Goal: Task Accomplishment & Management: Manage account settings

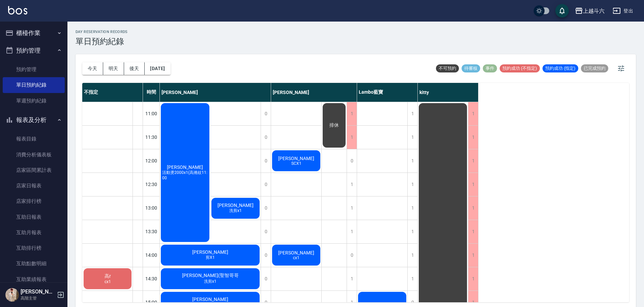
scroll to position [300, 0]
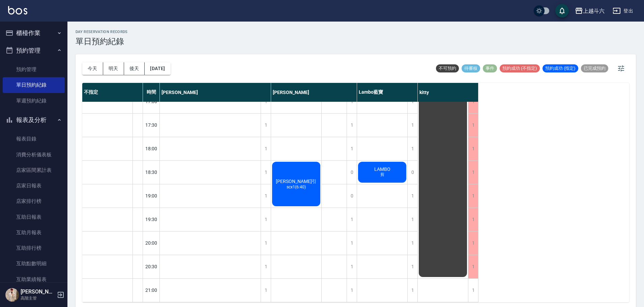
click at [33, 36] on button "櫃檯作業" at bounding box center [34, 33] width 62 height 18
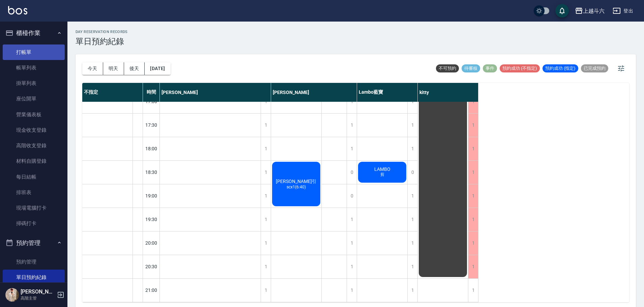
click at [45, 54] on link "打帳單" at bounding box center [34, 53] width 62 height 16
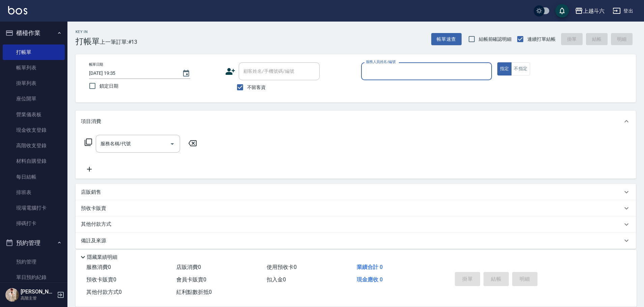
click at [386, 75] on input "服務人員姓名/編號" at bounding box center [426, 71] width 125 height 12
type input "Lambo藍寶-10"
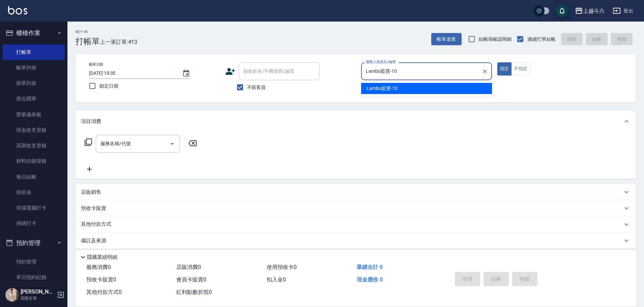
type button "true"
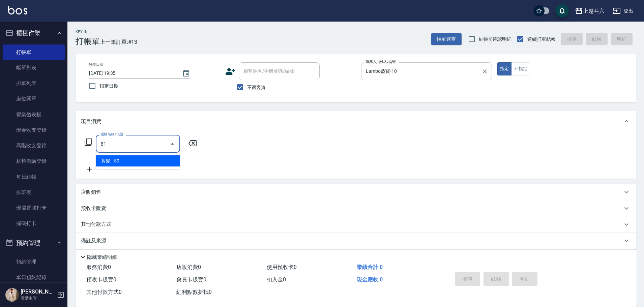
type input "剪髮(B1)"
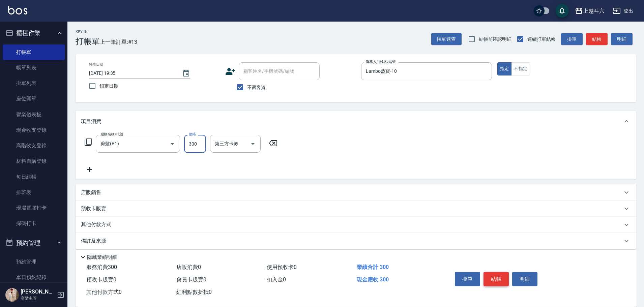
type input "300"
click at [497, 275] on button "結帳" at bounding box center [496, 279] width 25 height 14
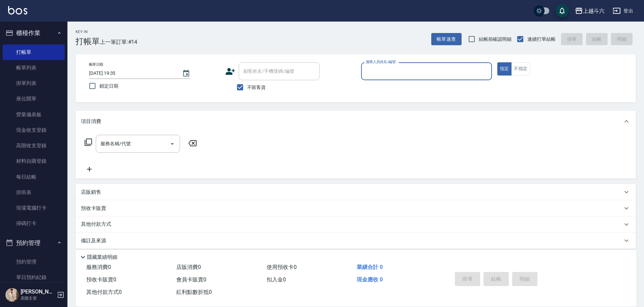
click at [451, 72] on input "服務人員姓名/編號" at bounding box center [426, 71] width 125 height 12
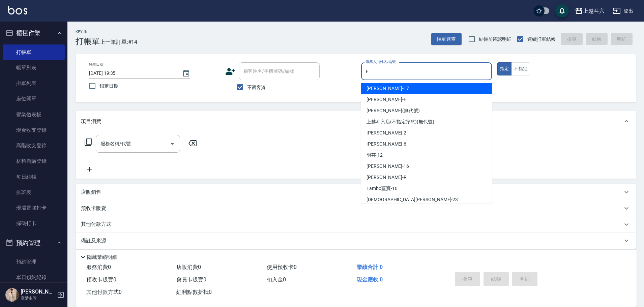
type input "[PERSON_NAME]"
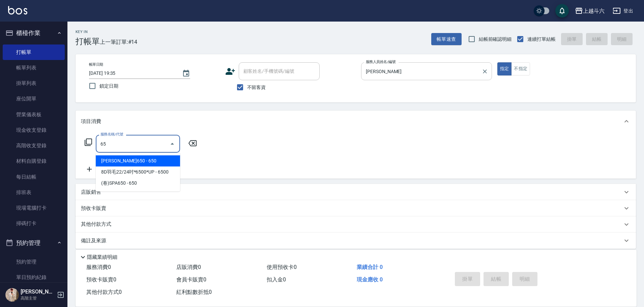
type input "6"
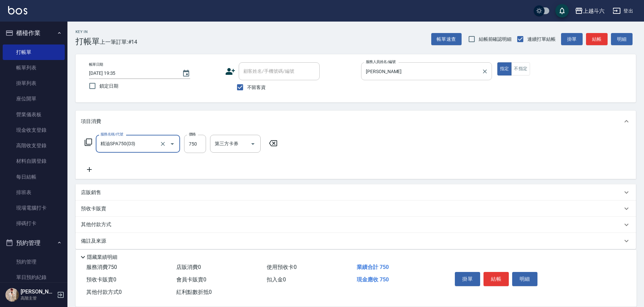
type input "精油SPA750(D3)"
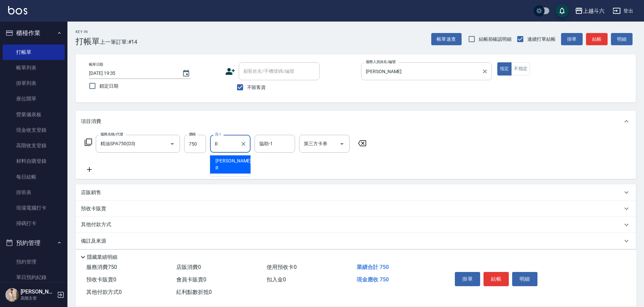
type input "[PERSON_NAME]"
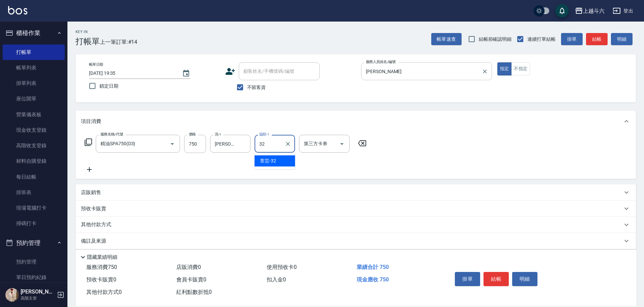
type input "萱芸-32"
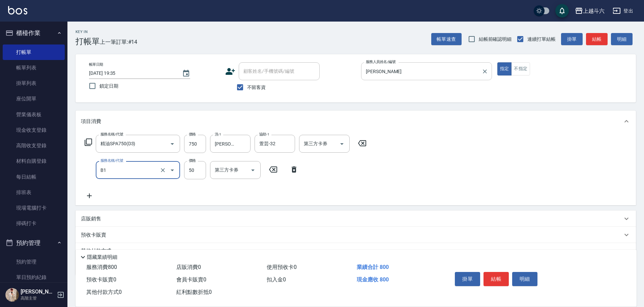
type input "剪髮(B1)"
type input "100"
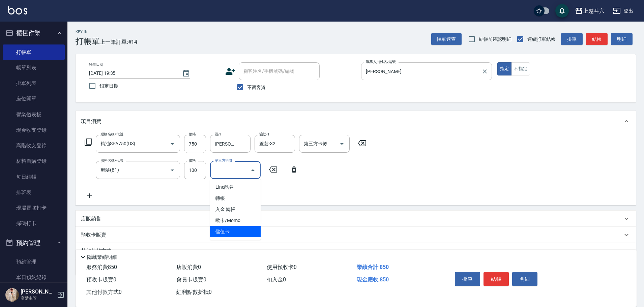
type input "儲值卡"
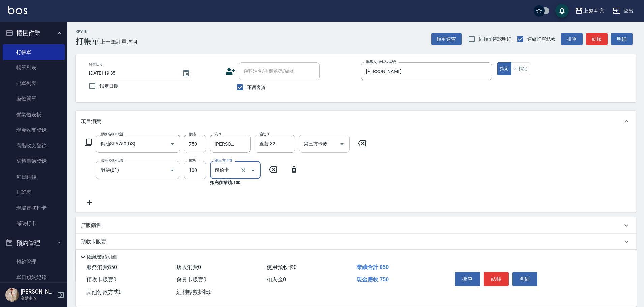
click at [329, 144] on input "第三方卡券" at bounding box center [319, 144] width 34 height 12
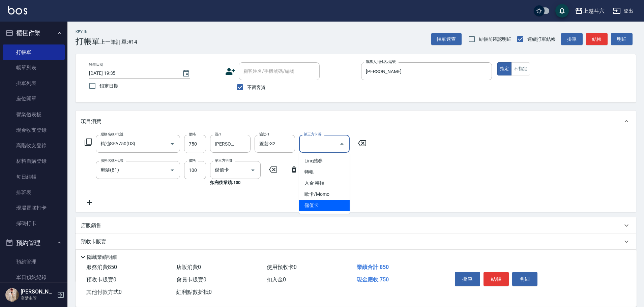
click at [334, 211] on ul "Line酷券 轉帳 入金 轉帳 歐卡/Momo 儲值卡" at bounding box center [324, 183] width 51 height 61
click at [334, 209] on span "儲值卡" at bounding box center [324, 205] width 51 height 11
type input "儲值卡"
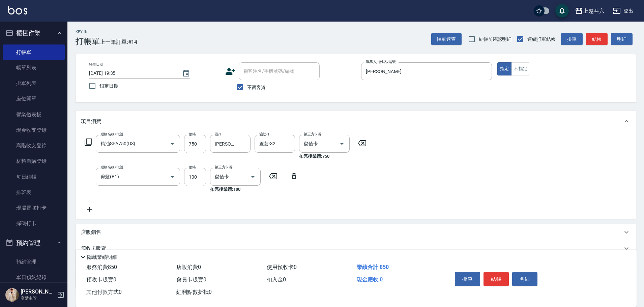
click at [90, 207] on icon at bounding box center [89, 209] width 17 height 8
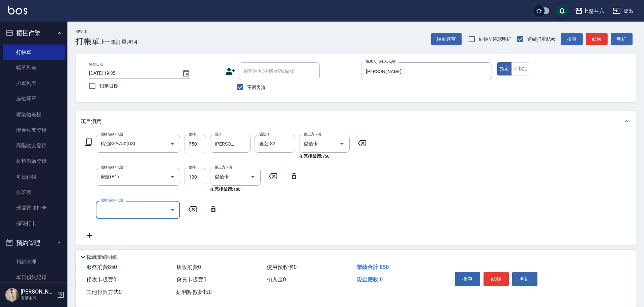
click at [117, 212] on input "服務名稱/代號" at bounding box center [133, 210] width 68 height 12
type input "ㄍ"
type input "肩100(特6)"
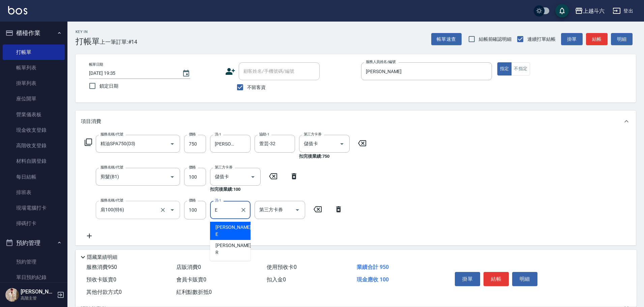
type input "[PERSON_NAME]"
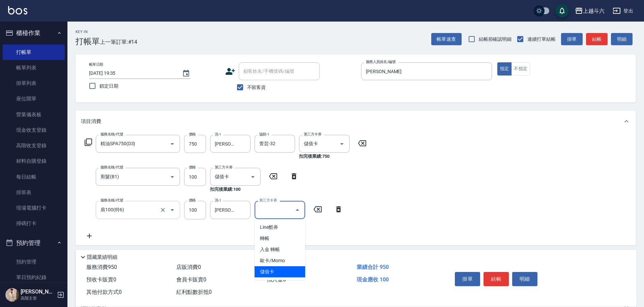
type input "儲值卡"
click at [242, 144] on icon "Clear" at bounding box center [243, 144] width 7 height 7
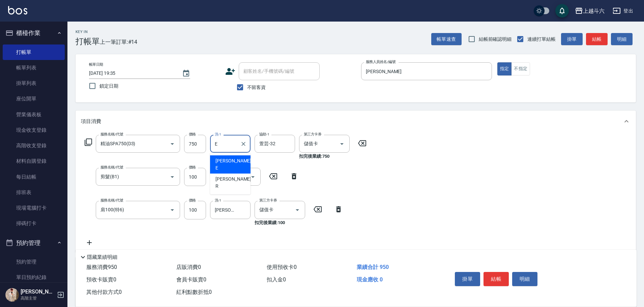
type input "[PERSON_NAME]"
click at [492, 278] on button "結帳" at bounding box center [496, 279] width 25 height 14
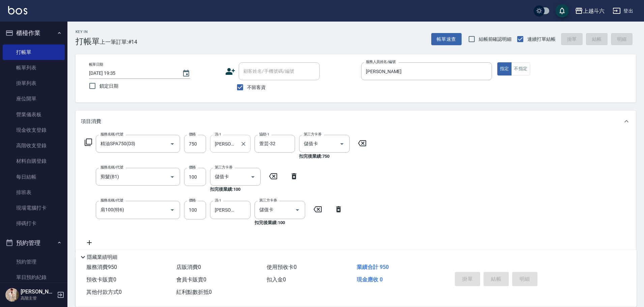
type input "[DATE] 19:36"
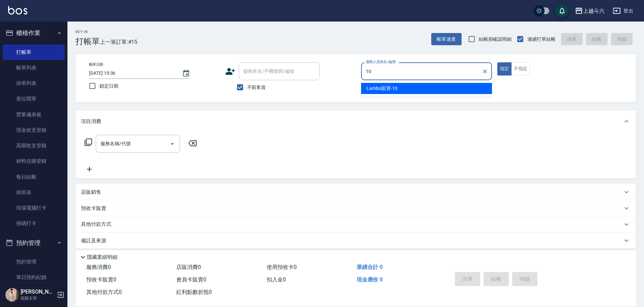
type input "Lambo藍寶-10"
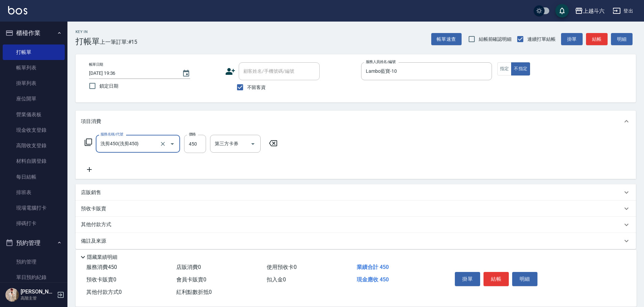
type input "洗剪450"
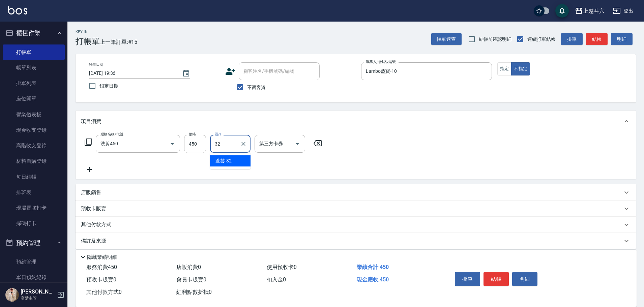
type input "萱芸-32"
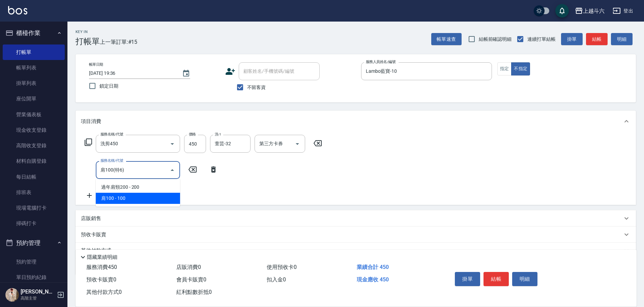
type input "肩100(特6)"
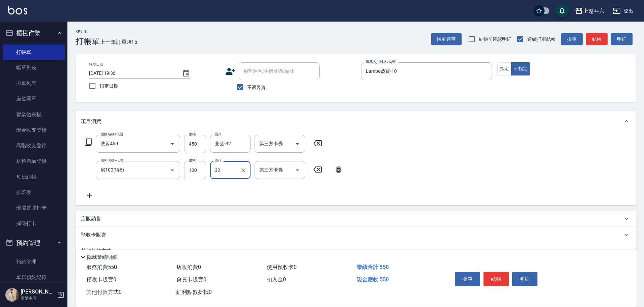
type input "萱芸-32"
click at [484, 276] on button "結帳" at bounding box center [496, 279] width 25 height 14
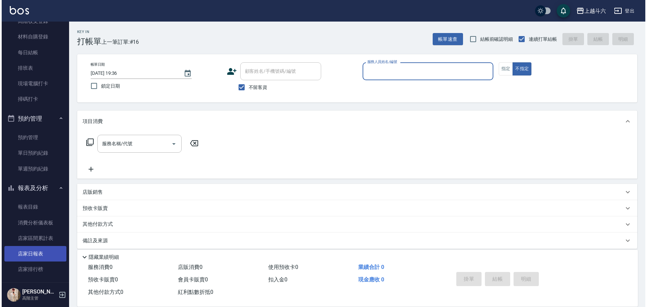
scroll to position [135, 0]
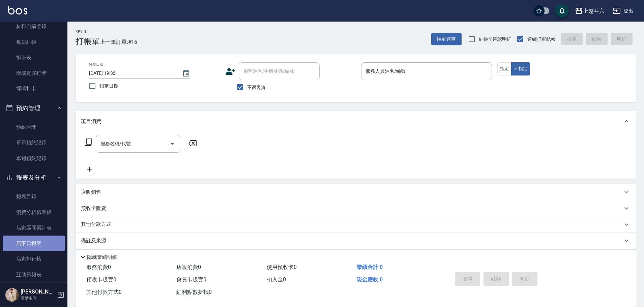
click at [47, 243] on link "店家日報表" at bounding box center [34, 244] width 62 height 16
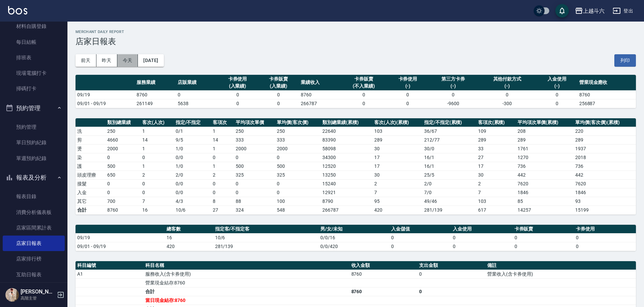
click at [132, 61] on button "今天" at bounding box center [127, 60] width 21 height 12
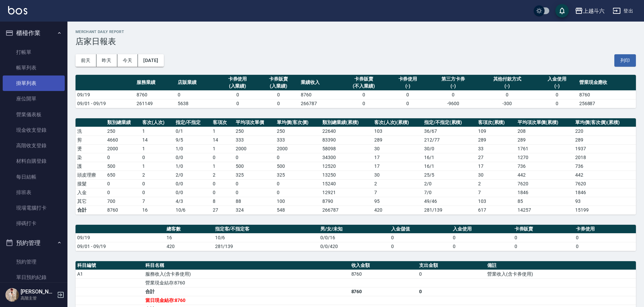
click at [43, 87] on link "掛單列表" at bounding box center [34, 84] width 62 height 16
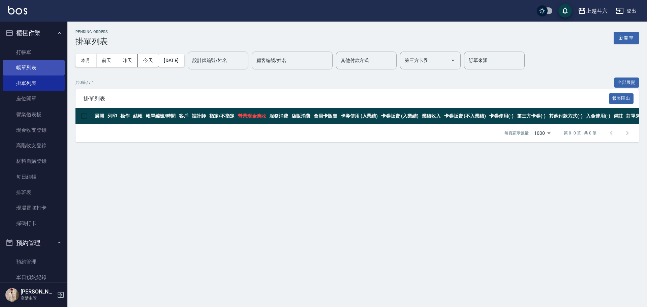
click at [41, 68] on link "帳單列表" at bounding box center [34, 68] width 62 height 16
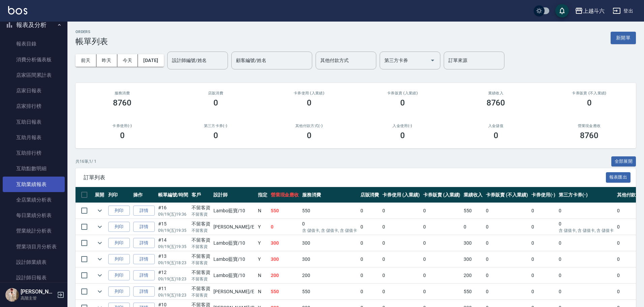
scroll to position [303, 0]
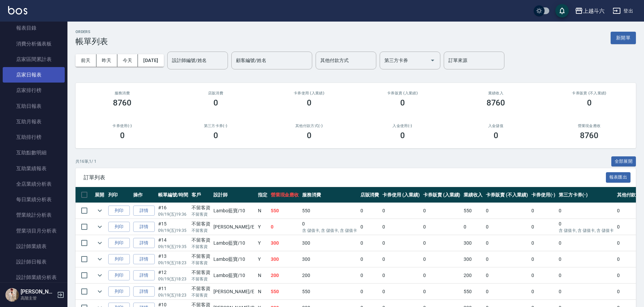
click at [44, 78] on link "店家日報表" at bounding box center [34, 75] width 62 height 16
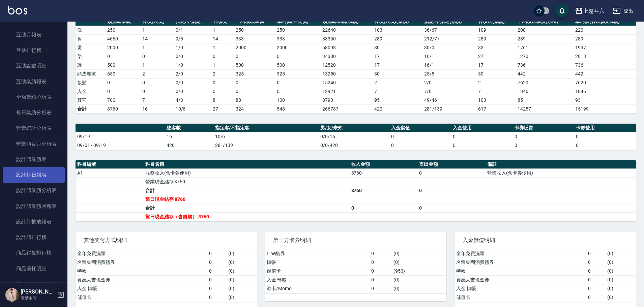
scroll to position [405, 0]
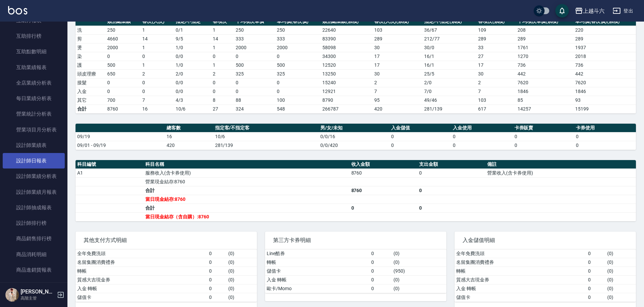
click at [44, 157] on link "設計師日報表" at bounding box center [34, 161] width 62 height 16
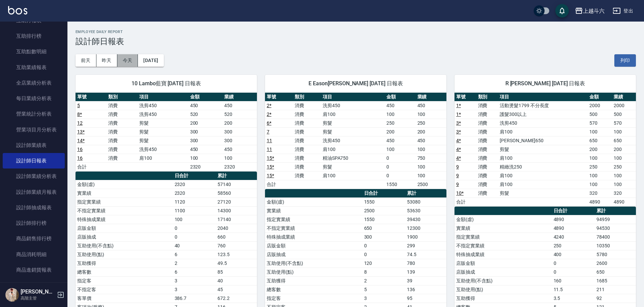
click at [131, 63] on button "今天" at bounding box center [127, 60] width 21 height 12
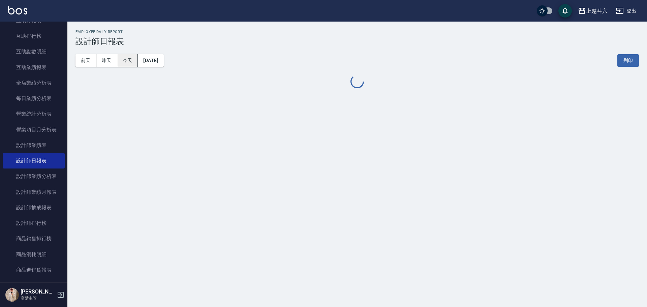
click at [131, 63] on button "今天" at bounding box center [127, 60] width 21 height 12
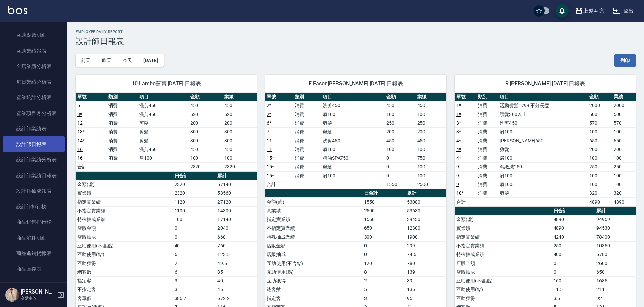
scroll to position [472, 0]
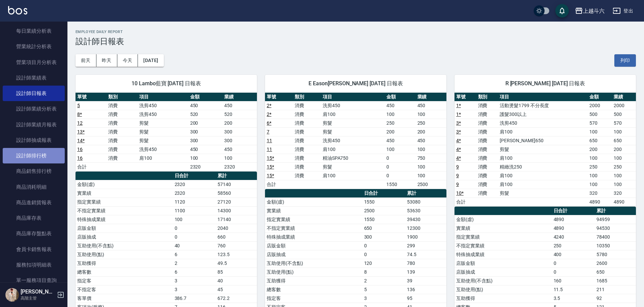
click at [47, 154] on link "設計師排行榜" at bounding box center [34, 156] width 62 height 16
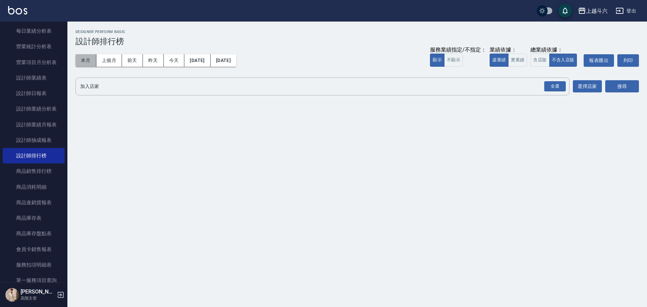
click at [82, 58] on button "本月" at bounding box center [86, 60] width 21 height 12
click at [508, 60] on button "虛業績" at bounding box center [499, 60] width 19 height 13
drag, startPoint x: 516, startPoint y: 63, endPoint x: 529, endPoint y: 70, distance: 14.3
click at [517, 63] on button "實業績" at bounding box center [518, 60] width 19 height 13
click at [552, 82] on div "全選" at bounding box center [556, 86] width 22 height 10
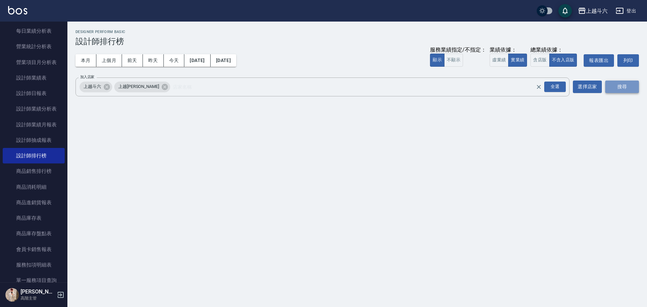
click at [606, 91] on button "搜尋" at bounding box center [623, 87] width 34 height 12
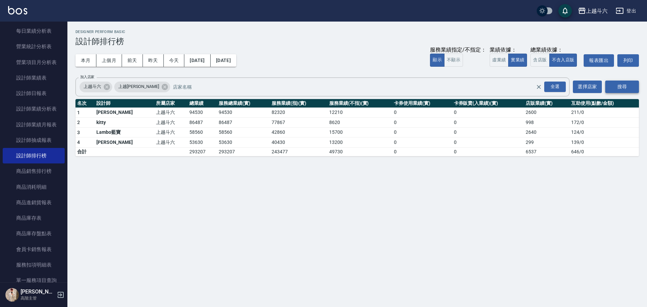
click at [628, 84] on button "搜尋" at bounding box center [623, 87] width 34 height 12
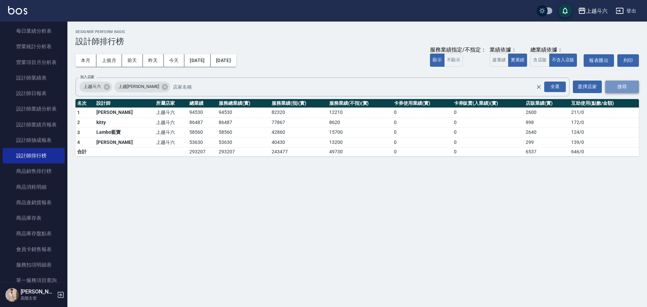
click at [628, 84] on button "搜尋" at bounding box center [623, 87] width 34 height 12
click at [21, 13] on img at bounding box center [17, 10] width 19 height 8
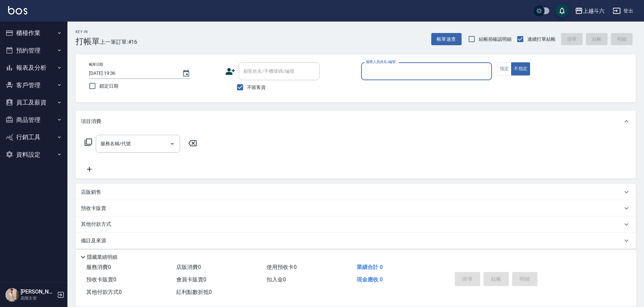
click at [52, 68] on button "報表及分析" at bounding box center [34, 68] width 62 height 18
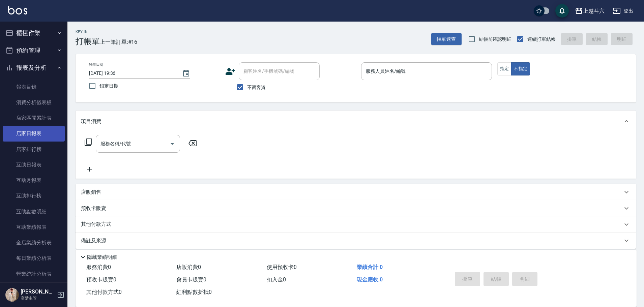
scroll to position [34, 0]
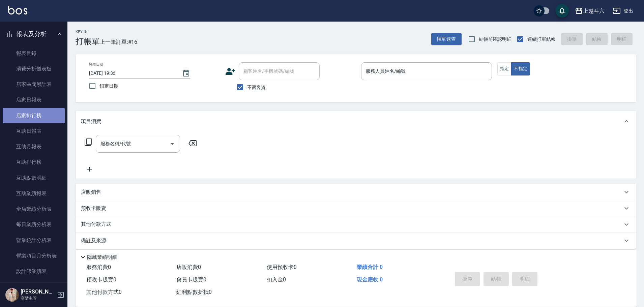
click at [53, 113] on link "店家排行榜" at bounding box center [34, 116] width 62 height 16
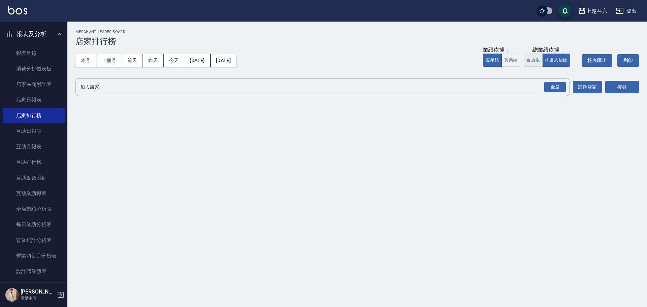
drag, startPoint x: 90, startPoint y: 60, endPoint x: 529, endPoint y: 62, distance: 439.7
click at [91, 60] on button "本月" at bounding box center [86, 60] width 21 height 12
click at [512, 59] on button "實業績" at bounding box center [511, 60] width 19 height 13
click at [557, 86] on div "全選" at bounding box center [556, 87] width 22 height 10
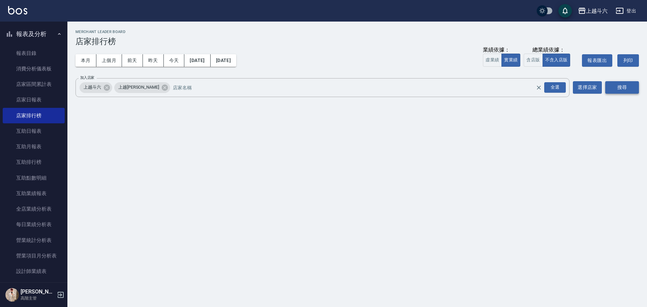
click at [625, 87] on button "搜尋" at bounding box center [623, 87] width 34 height 12
click at [626, 87] on button "搜尋" at bounding box center [623, 87] width 34 height 12
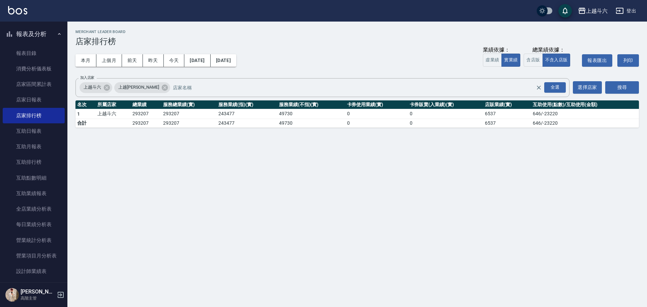
drag, startPoint x: 108, startPoint y: 61, endPoint x: 110, endPoint y: 119, distance: 58.0
click at [110, 119] on div "上越斗六 [DATE] - [DATE] 店家排行榜 列印時間： [DATE][PHONE_NUMBER]:37 Merchant Leader Board …" at bounding box center [357, 79] width 580 height 114
click at [35, 99] on link "店家日報表" at bounding box center [34, 100] width 62 height 16
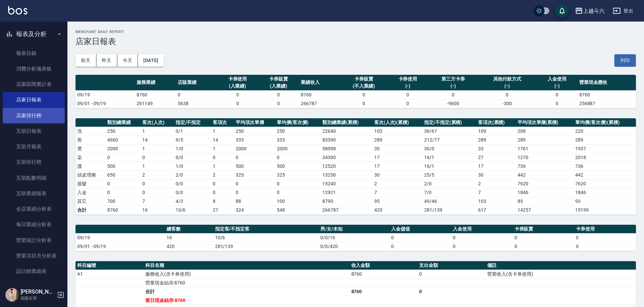
click at [41, 115] on link "店家排行榜" at bounding box center [34, 116] width 62 height 16
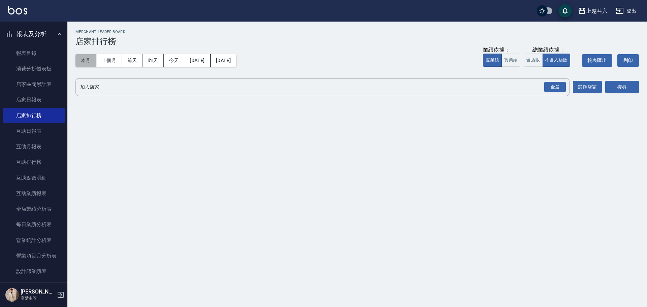
drag, startPoint x: 90, startPoint y: 65, endPoint x: 129, endPoint y: 66, distance: 38.5
click at [90, 65] on button "本月" at bounding box center [86, 60] width 21 height 12
click at [555, 84] on div "全選" at bounding box center [556, 87] width 22 height 10
click at [619, 87] on button "搜尋" at bounding box center [623, 87] width 34 height 12
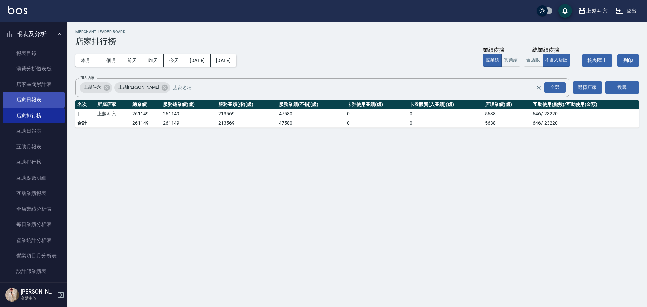
click at [49, 99] on link "店家日報表" at bounding box center [34, 100] width 62 height 16
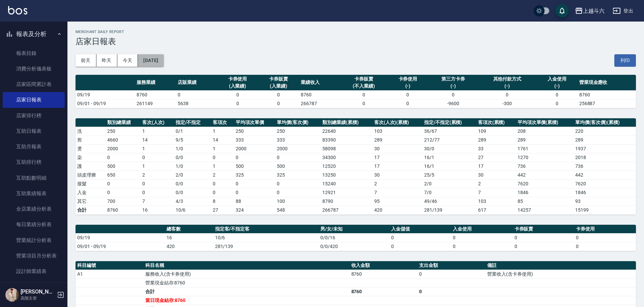
click at [159, 62] on button "[DATE]" at bounding box center [151, 60] width 26 height 12
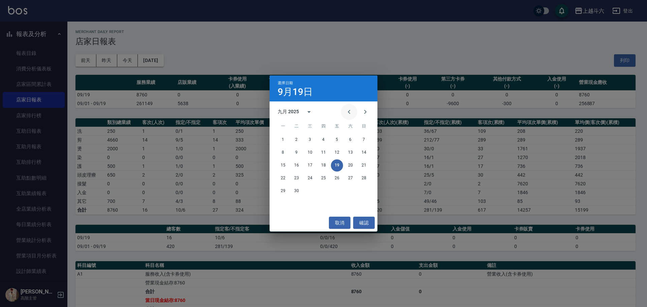
click at [349, 112] on icon "Previous month" at bounding box center [349, 112] width 2 height 4
click at [295, 178] on button "19" at bounding box center [297, 178] width 12 height 12
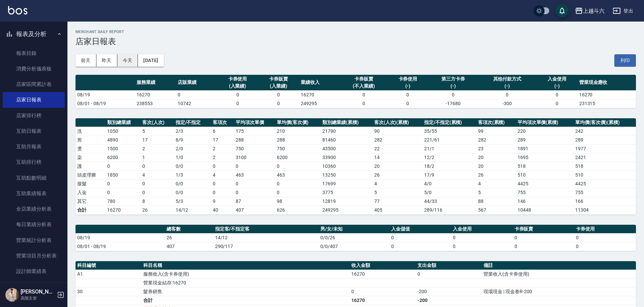
click at [133, 62] on button "今天" at bounding box center [127, 60] width 21 height 12
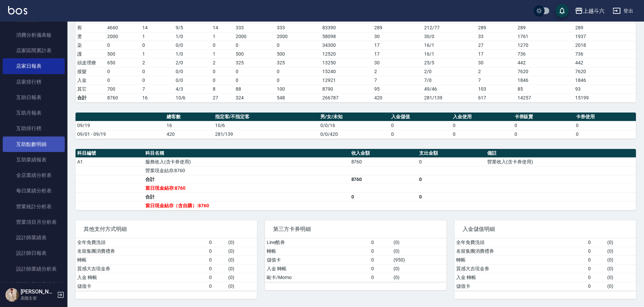
scroll to position [101, 0]
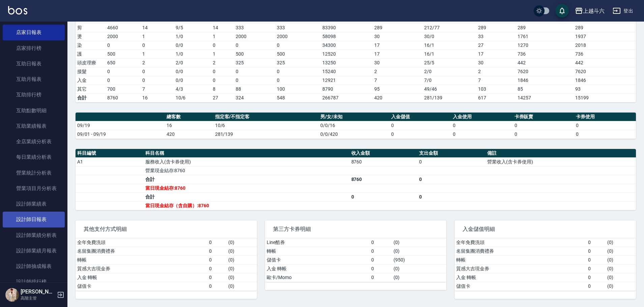
click at [43, 220] on link "設計師日報表" at bounding box center [34, 220] width 62 height 16
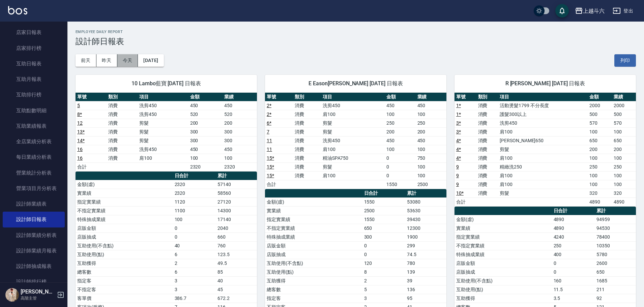
click at [130, 60] on button "今天" at bounding box center [127, 60] width 21 height 12
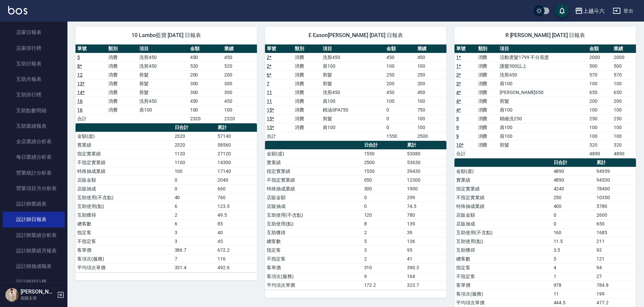
scroll to position [65, 0]
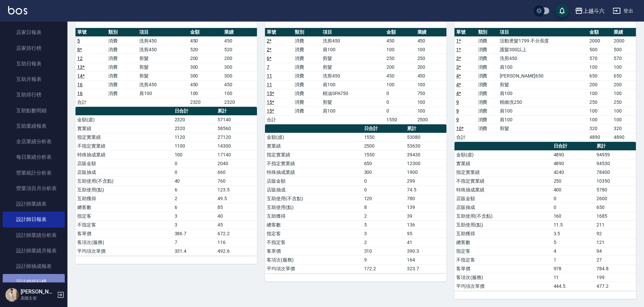
click at [46, 278] on link "設計師排行榜" at bounding box center [34, 282] width 62 height 16
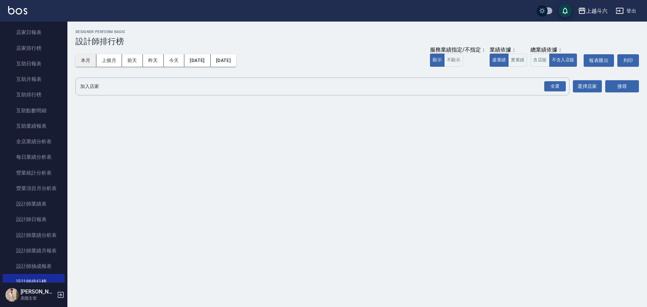
click at [88, 59] on button "本月" at bounding box center [86, 60] width 21 height 12
click at [522, 59] on button "實業績" at bounding box center [518, 60] width 19 height 13
click at [564, 91] on div "全選" at bounding box center [556, 86] width 22 height 10
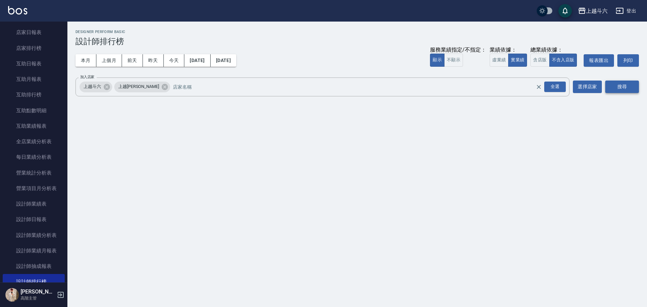
click at [634, 84] on button "搜尋" at bounding box center [623, 87] width 34 height 12
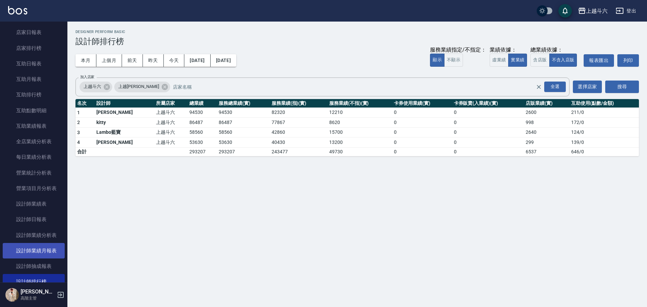
click at [47, 251] on link "設計師業績月報表" at bounding box center [34, 251] width 62 height 16
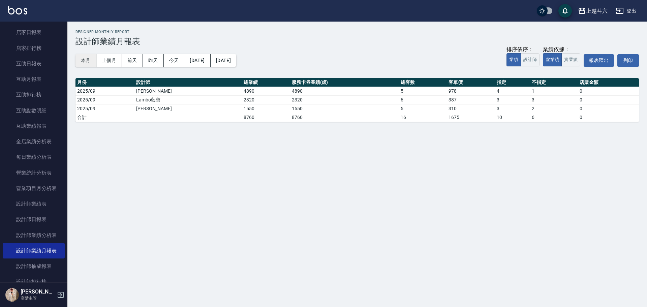
drag, startPoint x: 86, startPoint y: 67, endPoint x: 94, endPoint y: 59, distance: 11.0
click at [86, 66] on div "本月 上個月 [DATE] [DATE] [DATE] [DATE] [DATE] 排序依序： 業績 設計師 業績依據： 虛業績 實業績 報表匯出 列印" at bounding box center [358, 60] width 564 height 29
click at [94, 59] on button "本月" at bounding box center [86, 60] width 21 height 12
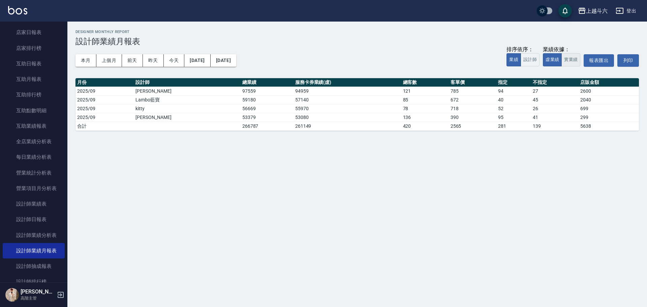
click at [577, 57] on button "實業績" at bounding box center [571, 59] width 19 height 13
click at [535, 60] on button "設計師" at bounding box center [530, 59] width 19 height 13
click at [91, 57] on button "本月" at bounding box center [86, 60] width 21 height 12
drag, startPoint x: 117, startPoint y: 58, endPoint x: 122, endPoint y: 59, distance: 5.1
click at [116, 58] on button "上個月" at bounding box center [109, 60] width 26 height 12
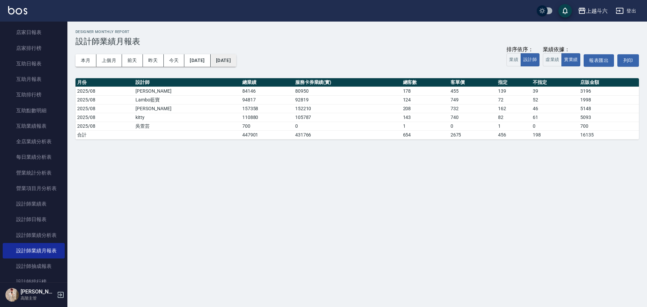
click at [236, 61] on button "[DATE]" at bounding box center [224, 60] width 26 height 12
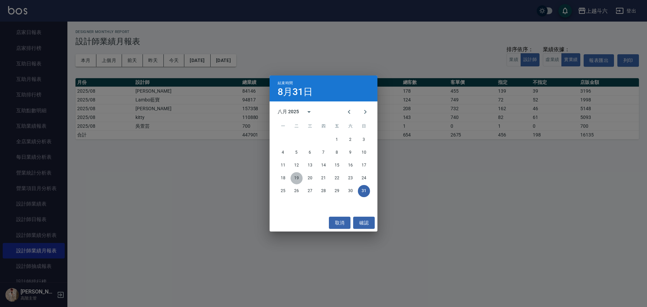
click at [298, 178] on button "19" at bounding box center [297, 178] width 12 height 12
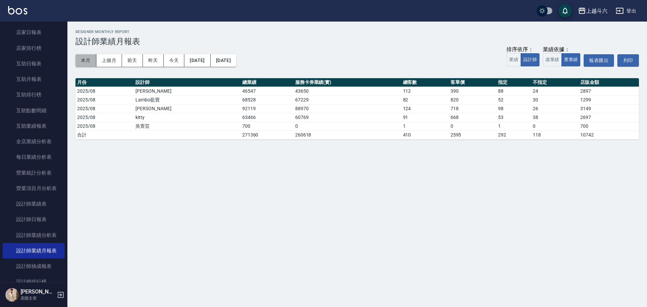
click at [93, 58] on button "本月" at bounding box center [86, 60] width 21 height 12
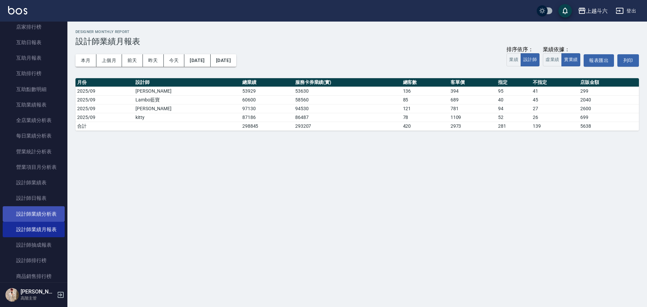
scroll to position [202, 0]
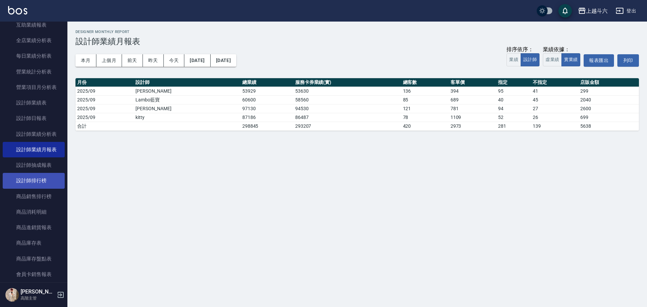
click at [48, 179] on link "設計師排行榜" at bounding box center [34, 181] width 62 height 16
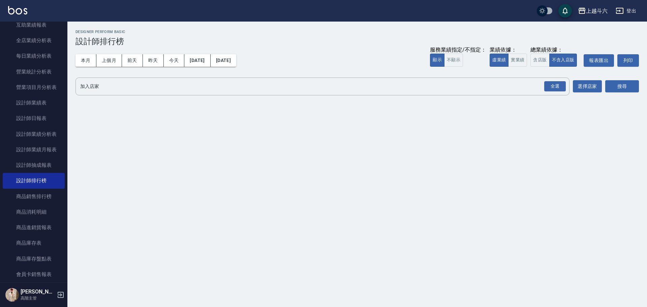
click at [87, 67] on div "本月 上個月 [DATE] [DATE] [DATE] [DATE] [DATE] 服務業績指定/不指定： 顯示 不顯示 業績依據： 虛業績 實業績 總業績依…" at bounding box center [358, 60] width 564 height 29
click at [514, 61] on button "實業績" at bounding box center [518, 60] width 19 height 13
click at [561, 85] on div "全選" at bounding box center [556, 86] width 22 height 10
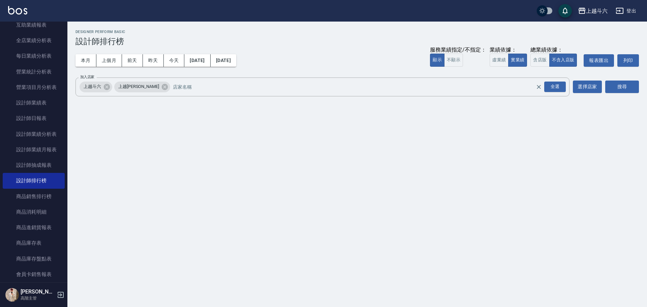
click at [621, 78] on div "搜尋" at bounding box center [623, 87] width 34 height 19
click at [621, 86] on button "搜尋" at bounding box center [623, 87] width 34 height 12
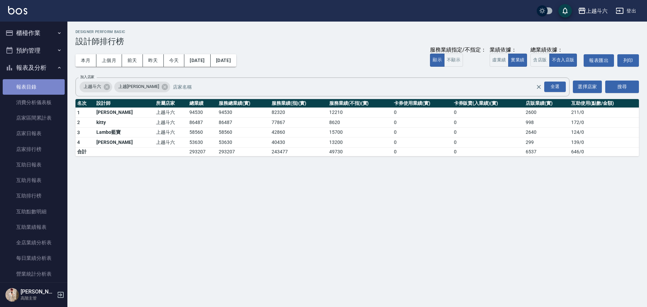
click at [40, 92] on link "報表目錄" at bounding box center [34, 87] width 62 height 16
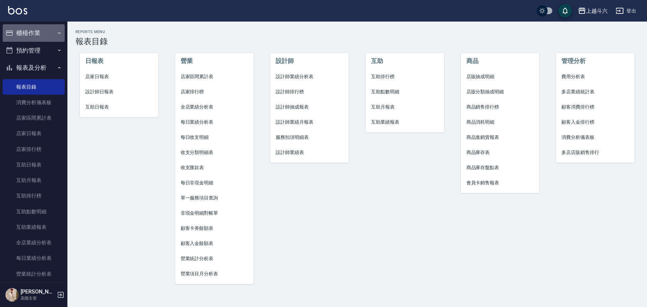
click at [51, 35] on button "櫃檯作業" at bounding box center [34, 33] width 62 height 18
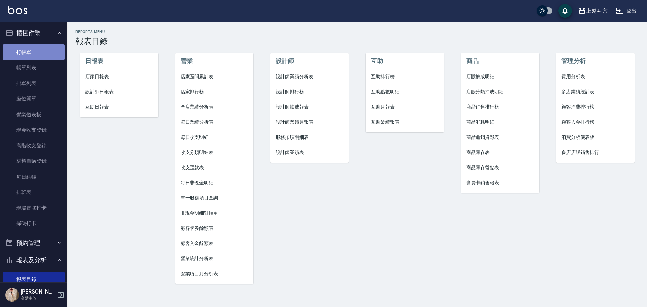
click at [44, 54] on link "打帳單" at bounding box center [34, 53] width 62 height 16
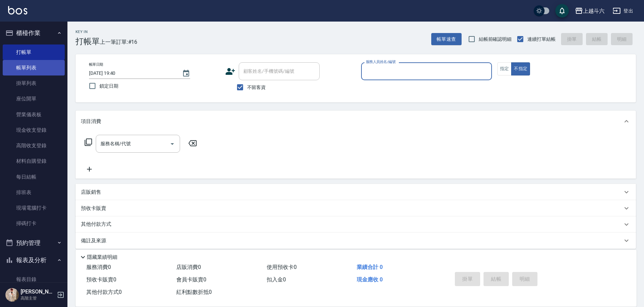
click at [43, 68] on link "帳單列表" at bounding box center [34, 68] width 62 height 16
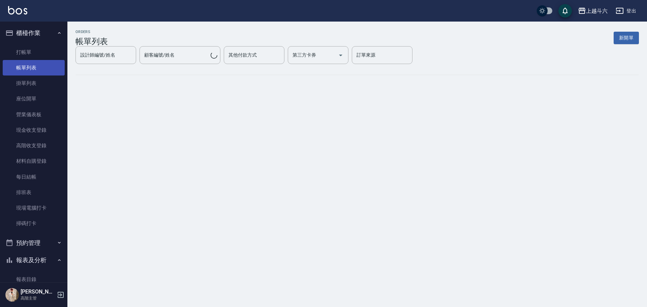
click at [44, 67] on link "帳單列表" at bounding box center [34, 68] width 62 height 16
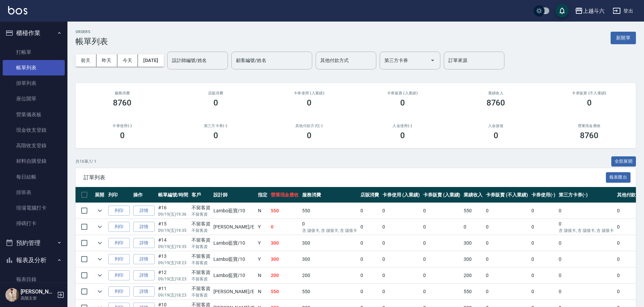
click at [44, 67] on link "帳單列表" at bounding box center [34, 68] width 62 height 16
click at [42, 177] on link "每日結帳" at bounding box center [34, 177] width 62 height 16
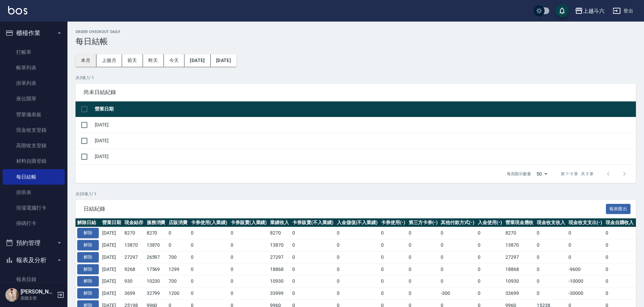
click at [83, 64] on button "本月" at bounding box center [86, 60] width 21 height 12
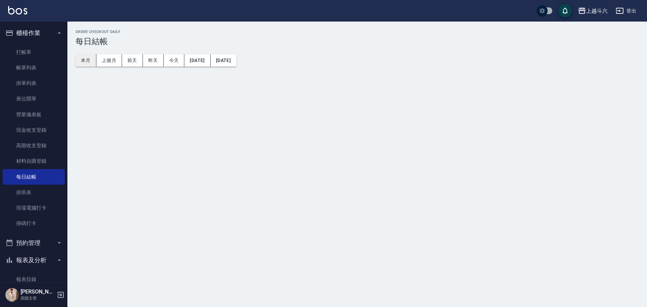
click at [83, 64] on button "本月" at bounding box center [86, 60] width 21 height 12
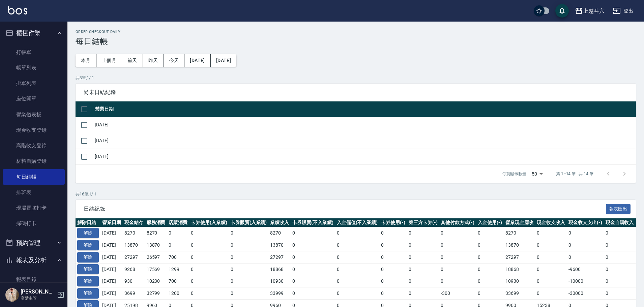
click at [79, 112] on input "checkbox" at bounding box center [84, 109] width 14 height 14
checkbox input "false"
checkbox input "true"
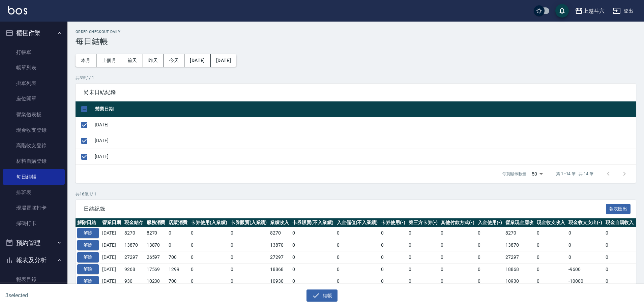
drag, startPoint x: 87, startPoint y: 156, endPoint x: 129, endPoint y: 177, distance: 47.4
click at [87, 157] on input "checkbox" at bounding box center [84, 157] width 14 height 14
checkbox input "false"
click at [321, 301] on button "結帳" at bounding box center [322, 296] width 31 height 12
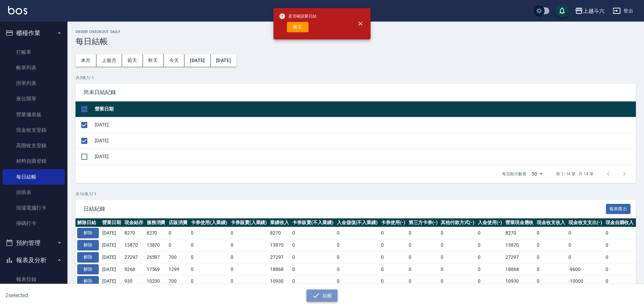
click at [321, 300] on button "結帳" at bounding box center [322, 296] width 31 height 12
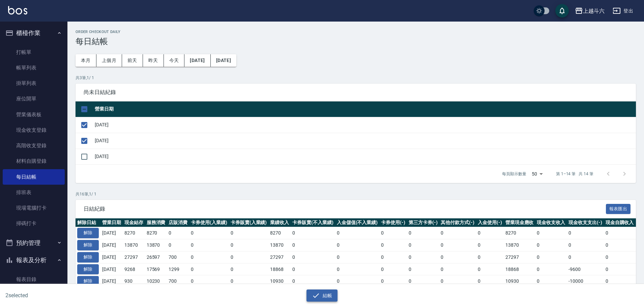
click at [321, 297] on button "結帳" at bounding box center [322, 296] width 31 height 12
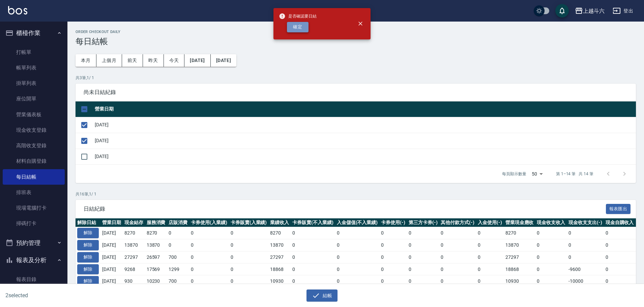
click at [297, 27] on button "確定" at bounding box center [298, 27] width 22 height 10
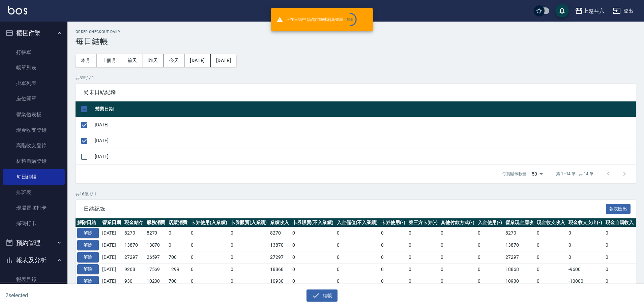
checkbox input "false"
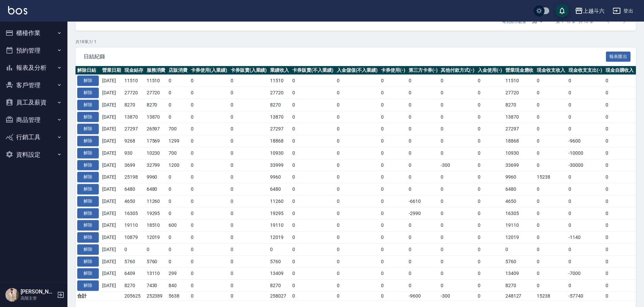
scroll to position [135, 0]
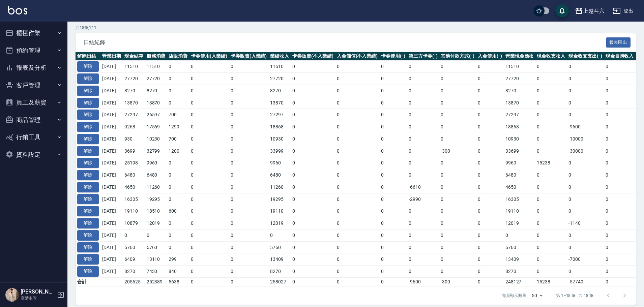
click at [8, 10] on div "上越斗六 登出" at bounding box center [322, 11] width 644 height 22
